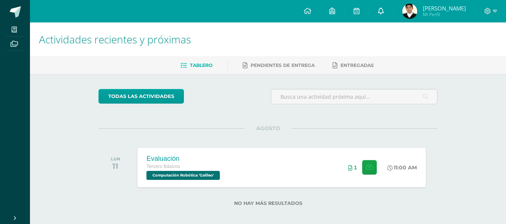
click at [384, 10] on icon at bounding box center [381, 10] width 6 height 7
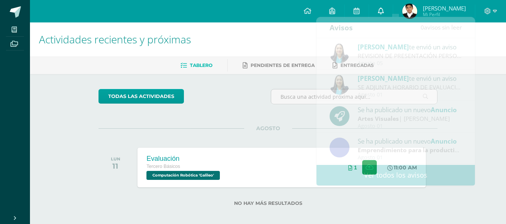
click at [384, 10] on icon at bounding box center [381, 10] width 6 height 7
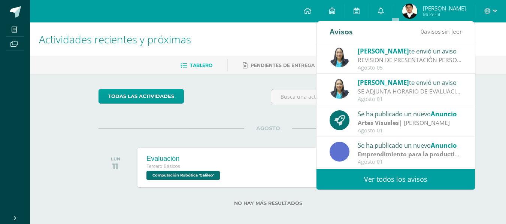
click at [417, 13] on img at bounding box center [409, 11] width 15 height 15
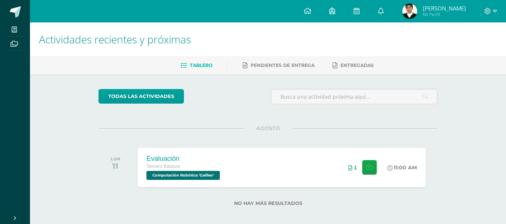
click at [417, 13] on img at bounding box center [409, 11] width 15 height 15
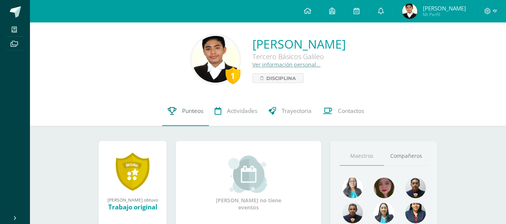
click at [193, 110] on span "Punteos" at bounding box center [192, 111] width 21 height 8
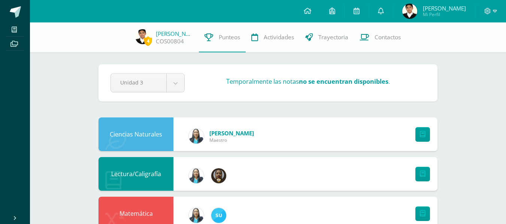
click at [11, 59] on ul "Mis cursos Archivos" at bounding box center [15, 115] width 30 height 187
